Goal: Information Seeking & Learning: Learn about a topic

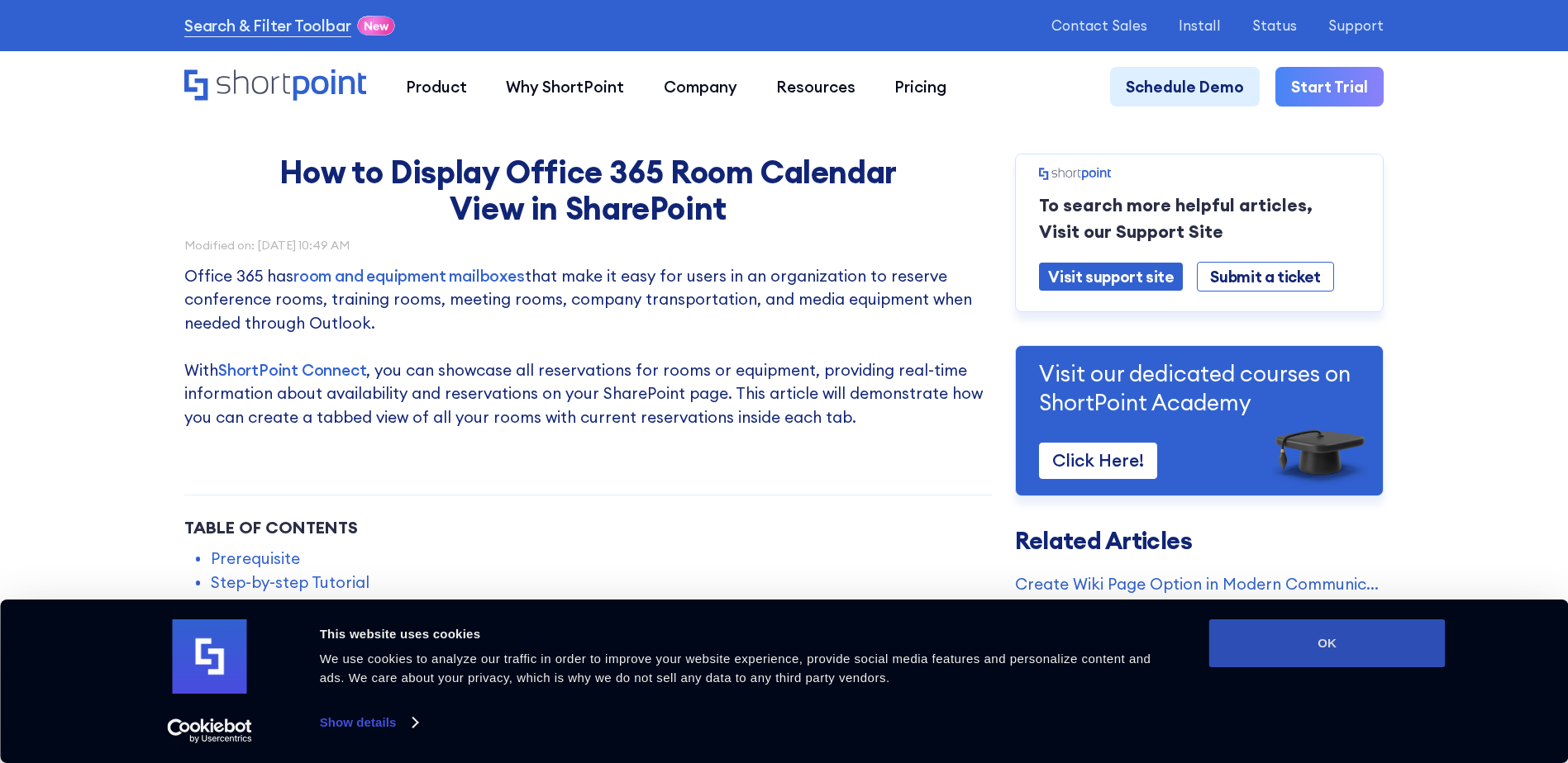
click at [1318, 640] on button "OK" at bounding box center [1327, 643] width 236 height 48
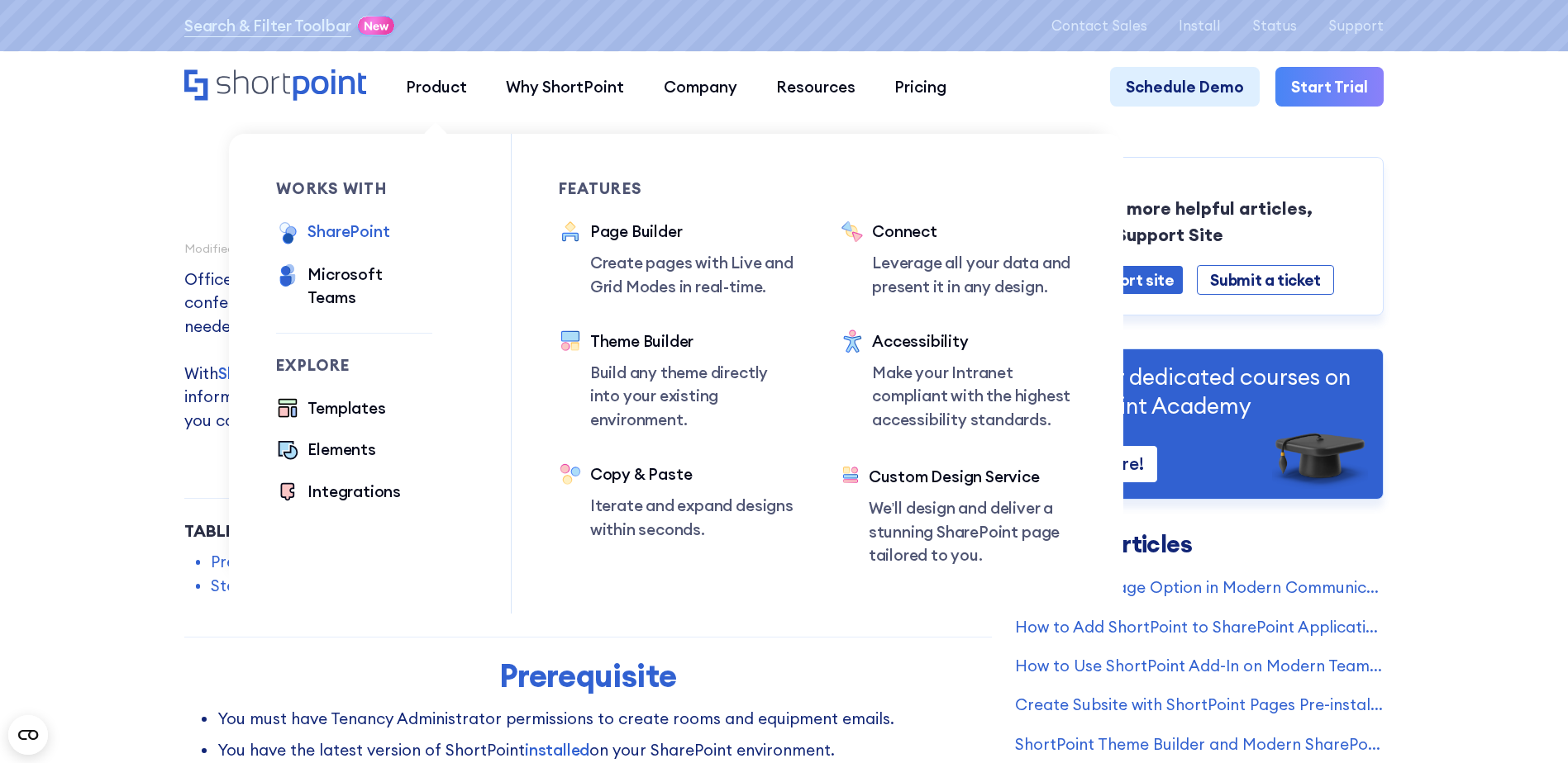
click at [357, 235] on div "SharePoint" at bounding box center [348, 231] width 81 height 23
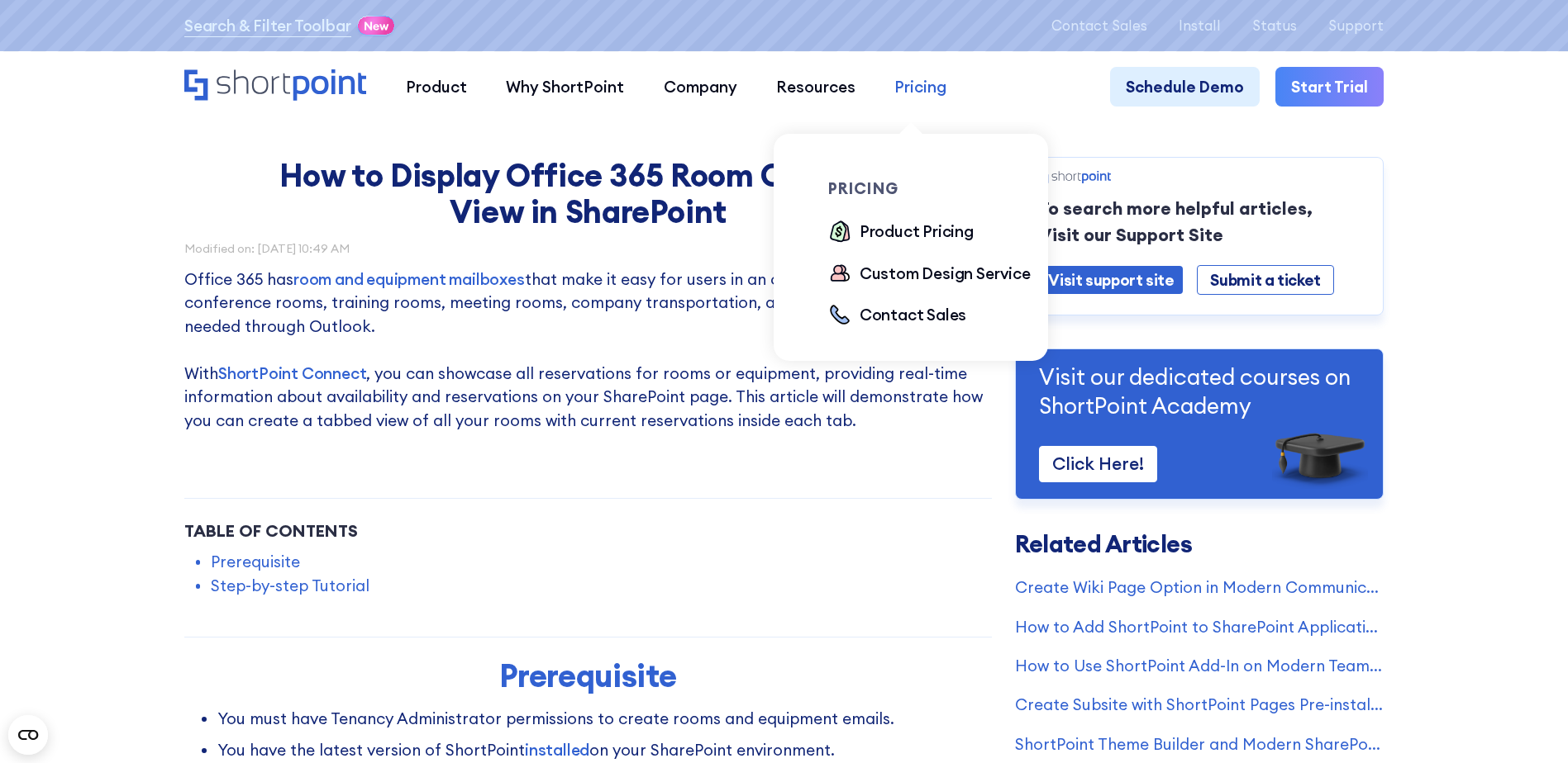
click at [922, 93] on div "Pricing" at bounding box center [919, 87] width 52 height 23
click at [913, 240] on div "Product Pricing" at bounding box center [917, 231] width 114 height 23
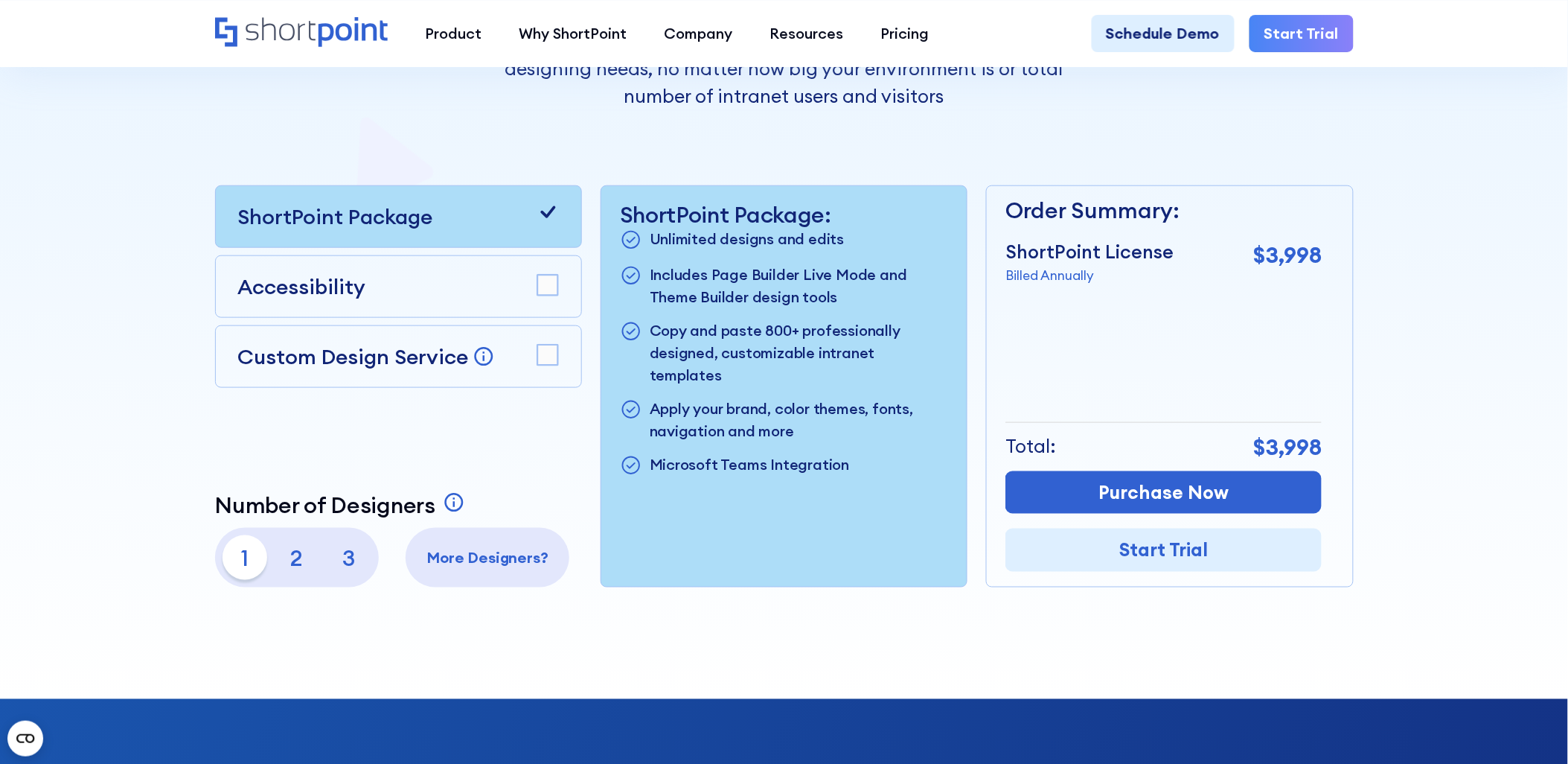
scroll to position [412, 0]
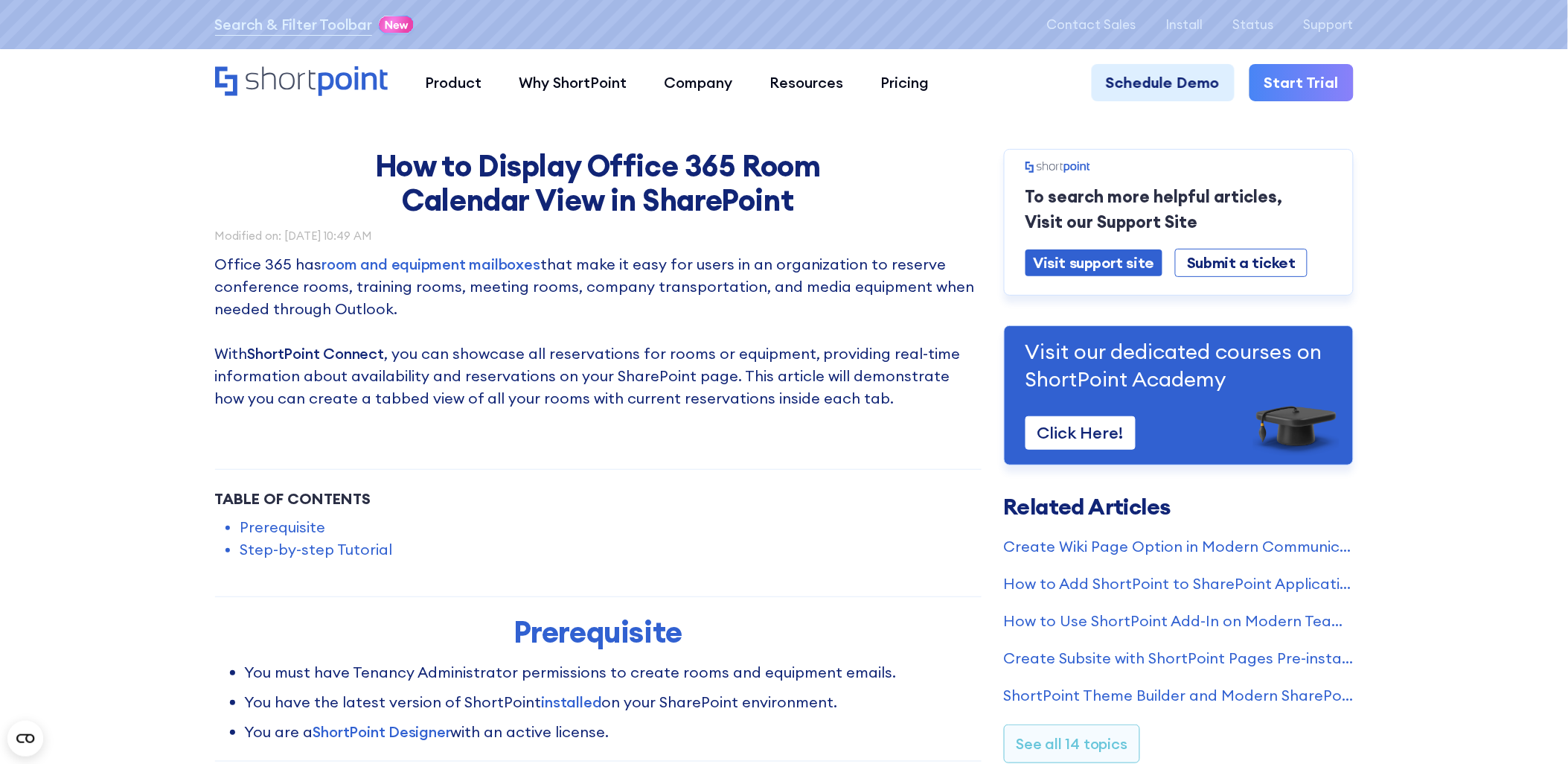
click at [352, 353] on link "ShortPoint Connect" at bounding box center [315, 353] width 136 height 19
